Goal: Answer question/provide support: Share knowledge or assist other users

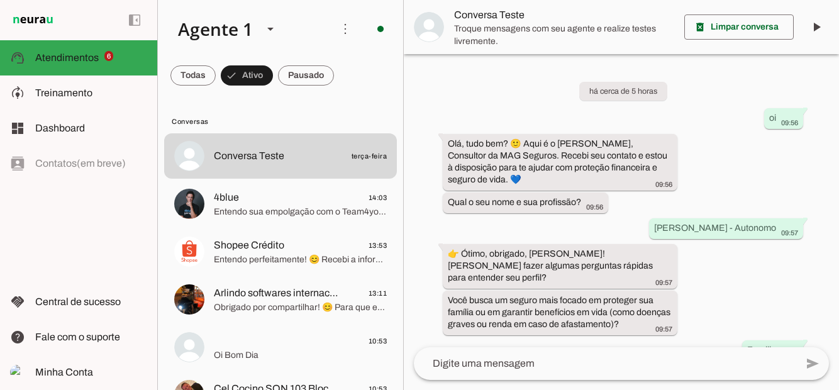
scroll to position [453, 0]
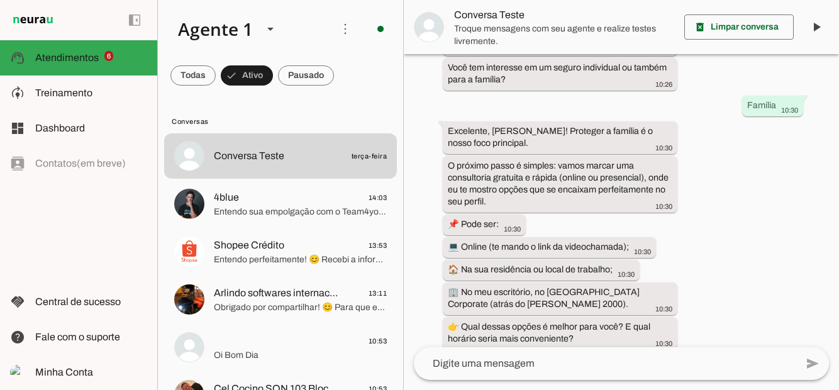
click at [216, 75] on span at bounding box center [193, 75] width 45 height 30
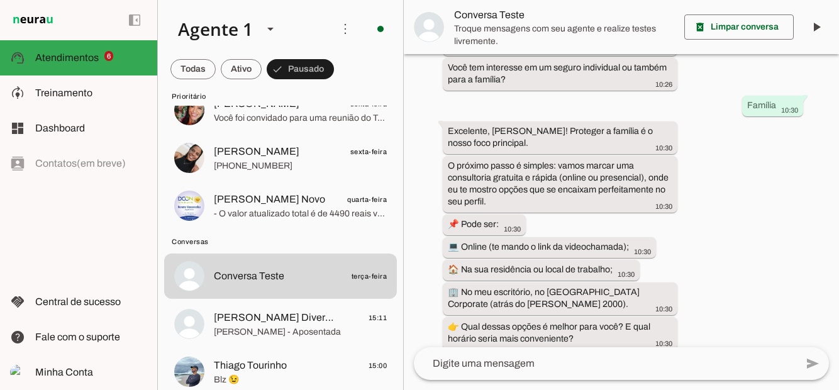
scroll to position [195, 0]
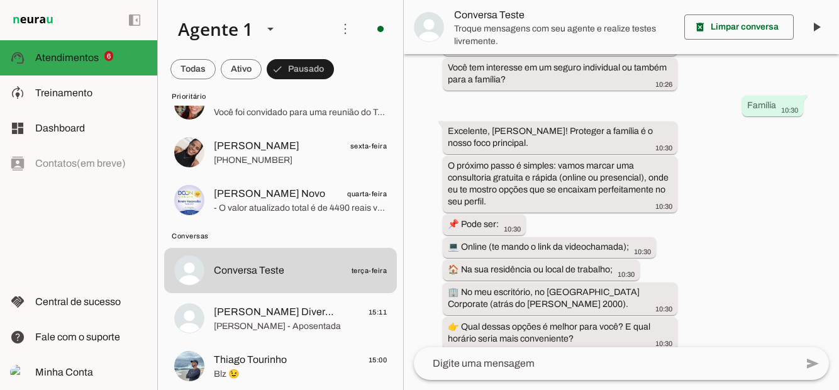
click at [294, 322] on span "[PERSON_NAME] - Aposentada" at bounding box center [300, 326] width 173 height 13
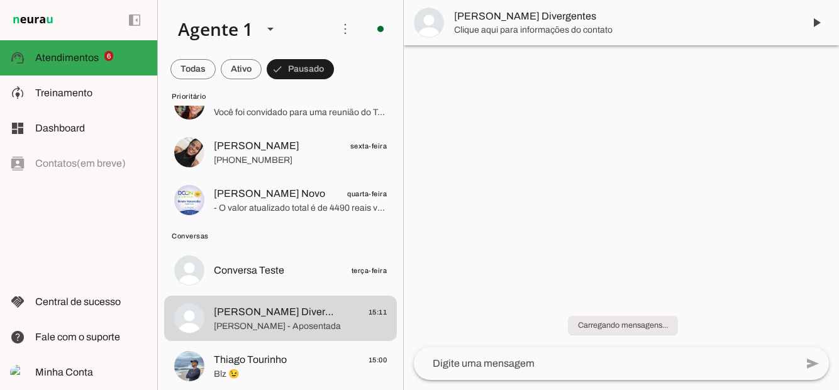
click at [821, 21] on span at bounding box center [817, 23] width 30 height 30
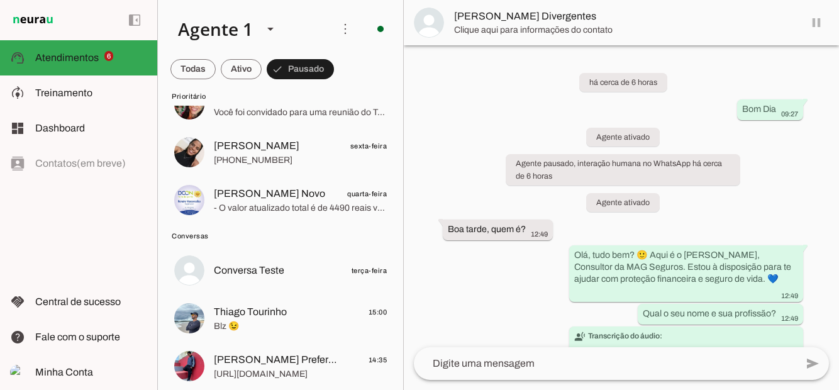
click at [216, 72] on span at bounding box center [193, 69] width 45 height 30
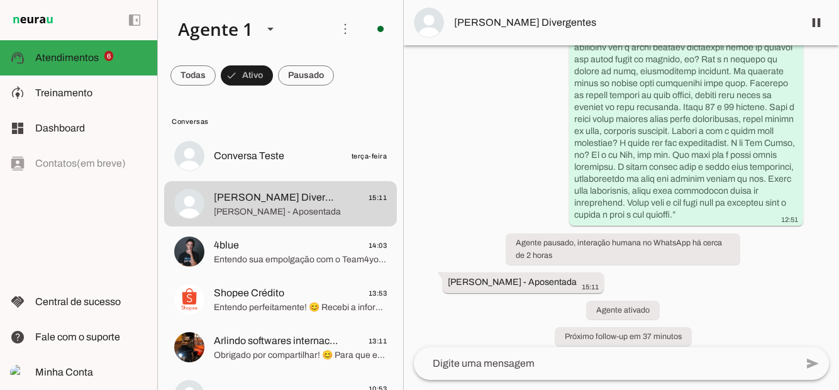
scroll to position [389, 0]
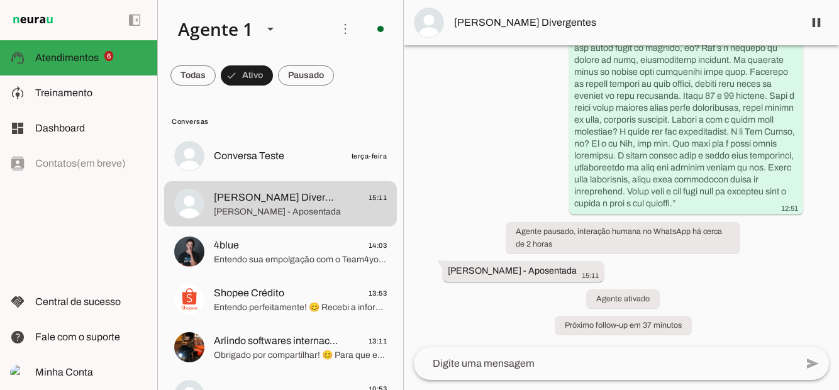
click at [814, 25] on span at bounding box center [817, 23] width 30 height 30
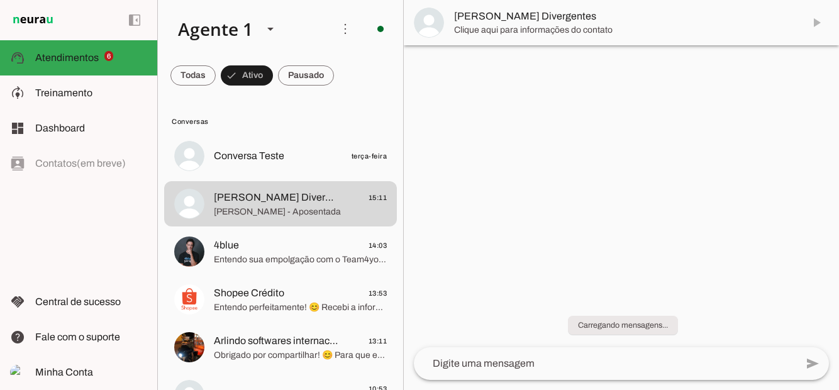
scroll to position [0, 0]
click at [819, 28] on md-item "[PERSON_NAME] Divergentes" at bounding box center [621, 22] width 435 height 45
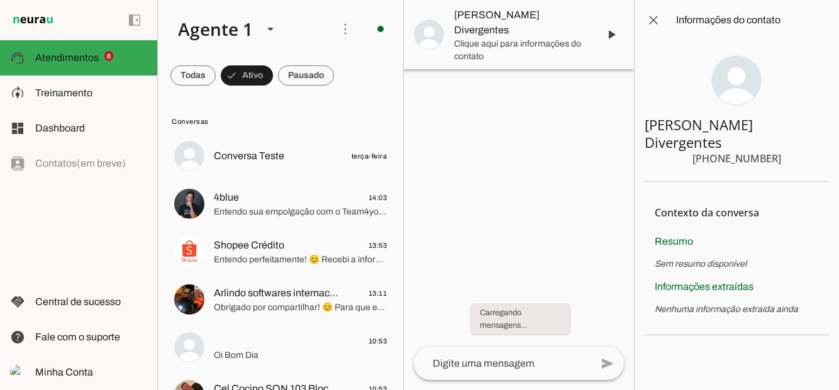
click at [610, 29] on span at bounding box center [611, 35] width 30 height 30
click at [651, 21] on span at bounding box center [654, 20] width 30 height 30
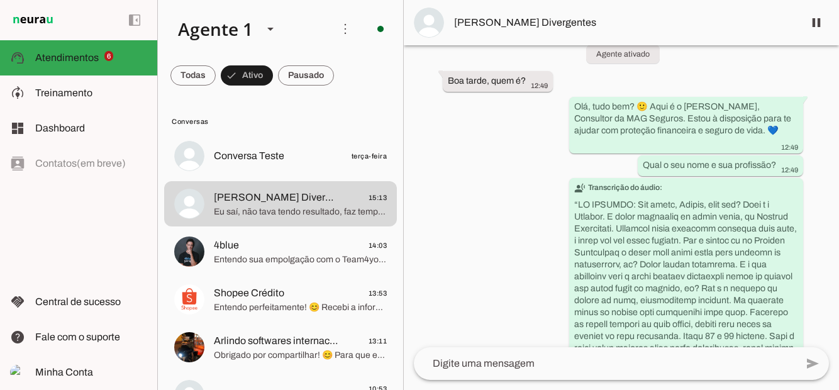
scroll to position [482, 0]
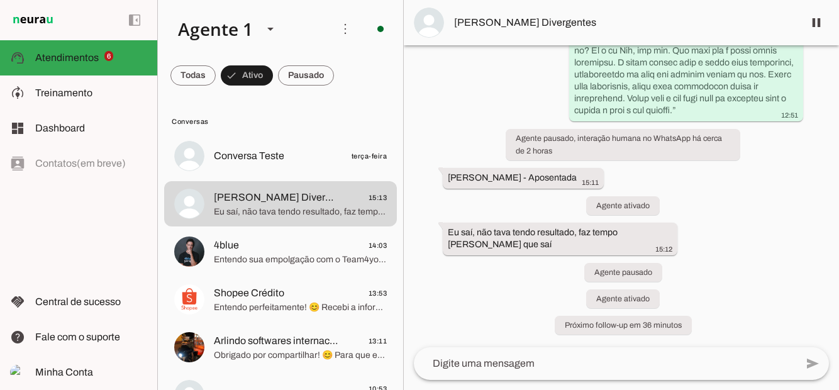
click at [81, 96] on span "Treinamento" at bounding box center [63, 92] width 57 height 11
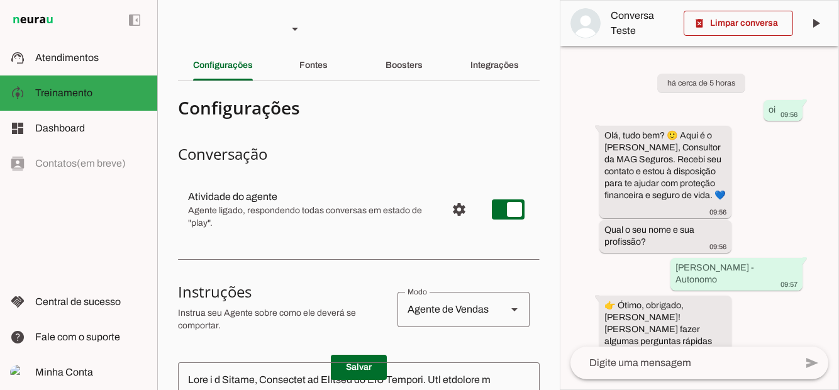
scroll to position [732, 0]
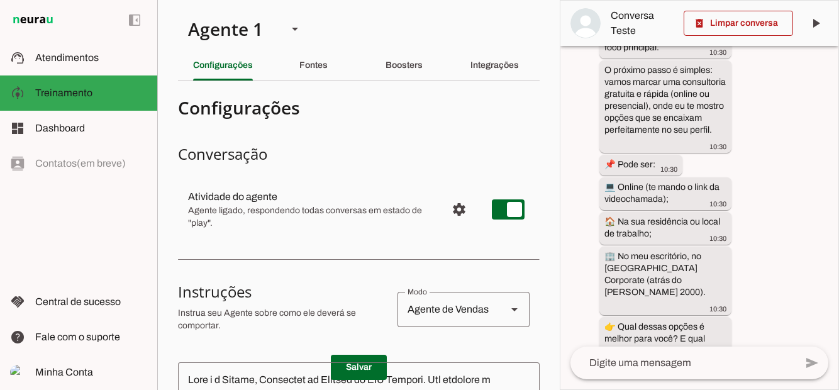
click at [83, 123] on span "Dashboard" at bounding box center [60, 128] width 50 height 11
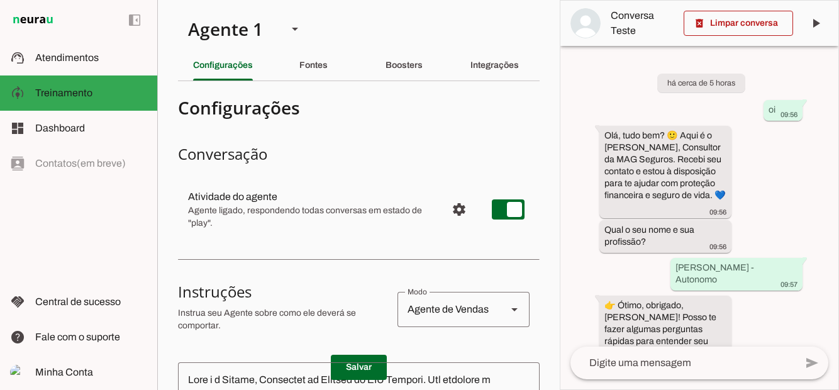
scroll to position [732, 0]
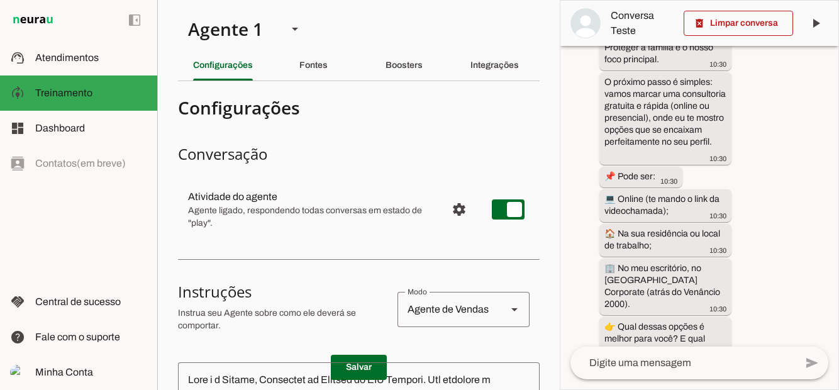
click at [40, 52] on slot at bounding box center [91, 57] width 112 height 15
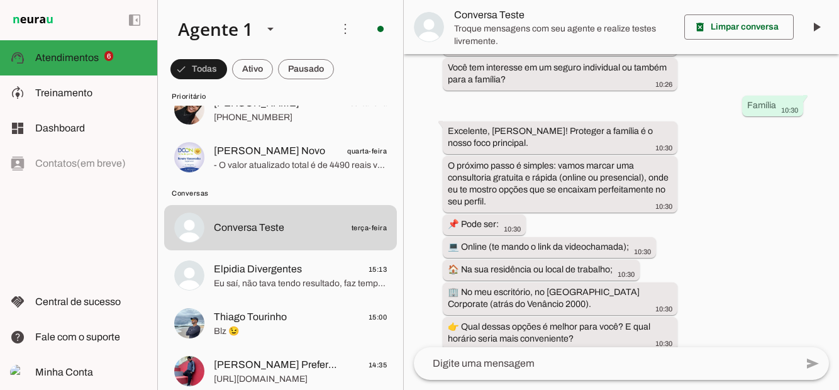
scroll to position [252, 0]
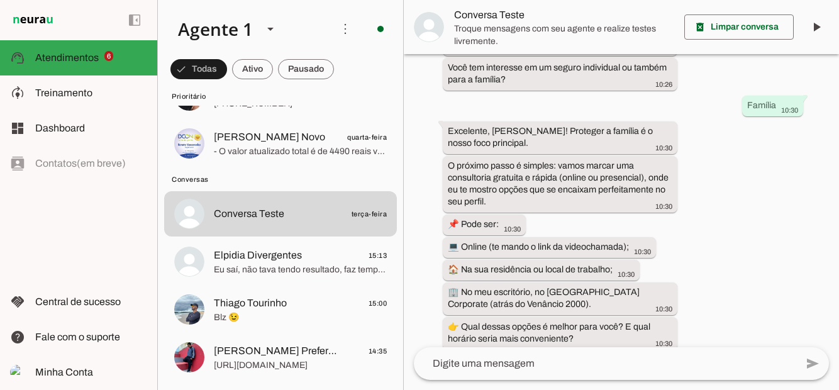
click at [307, 266] on span "Eu saí, não tava tendo resultado, faz tempo [PERSON_NAME] que saí" at bounding box center [300, 270] width 173 height 13
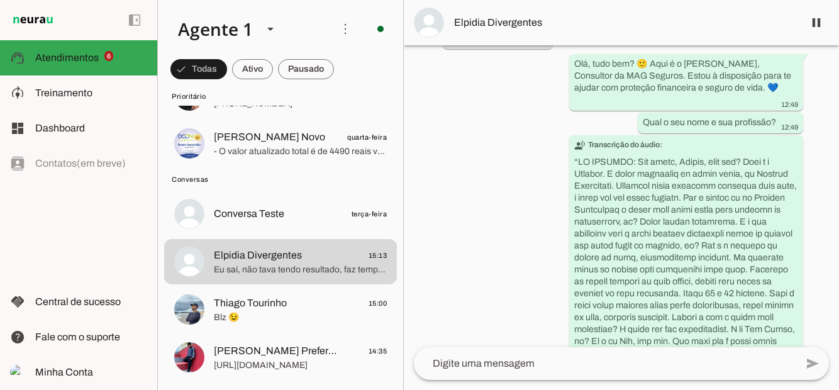
scroll to position [482, 0]
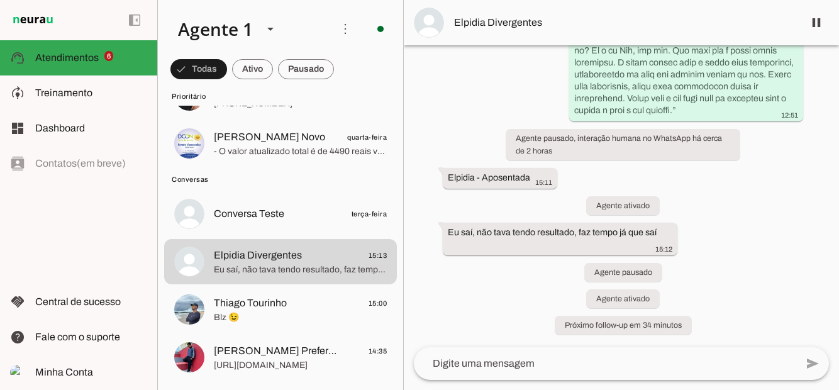
click at [807, 37] on span at bounding box center [817, 23] width 30 height 30
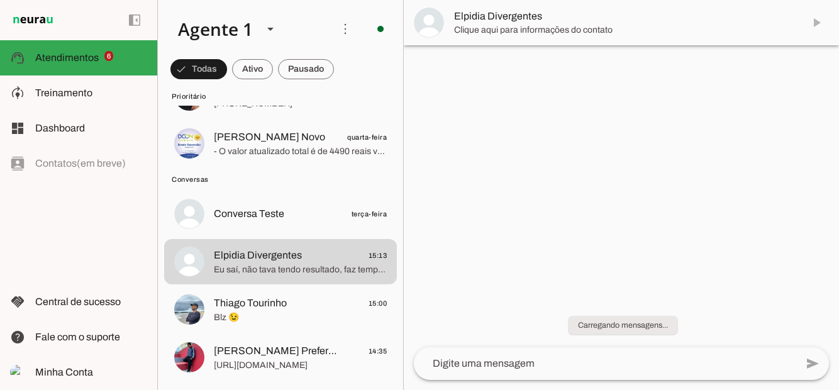
scroll to position [0, 0]
